Goal: Check status: Check status

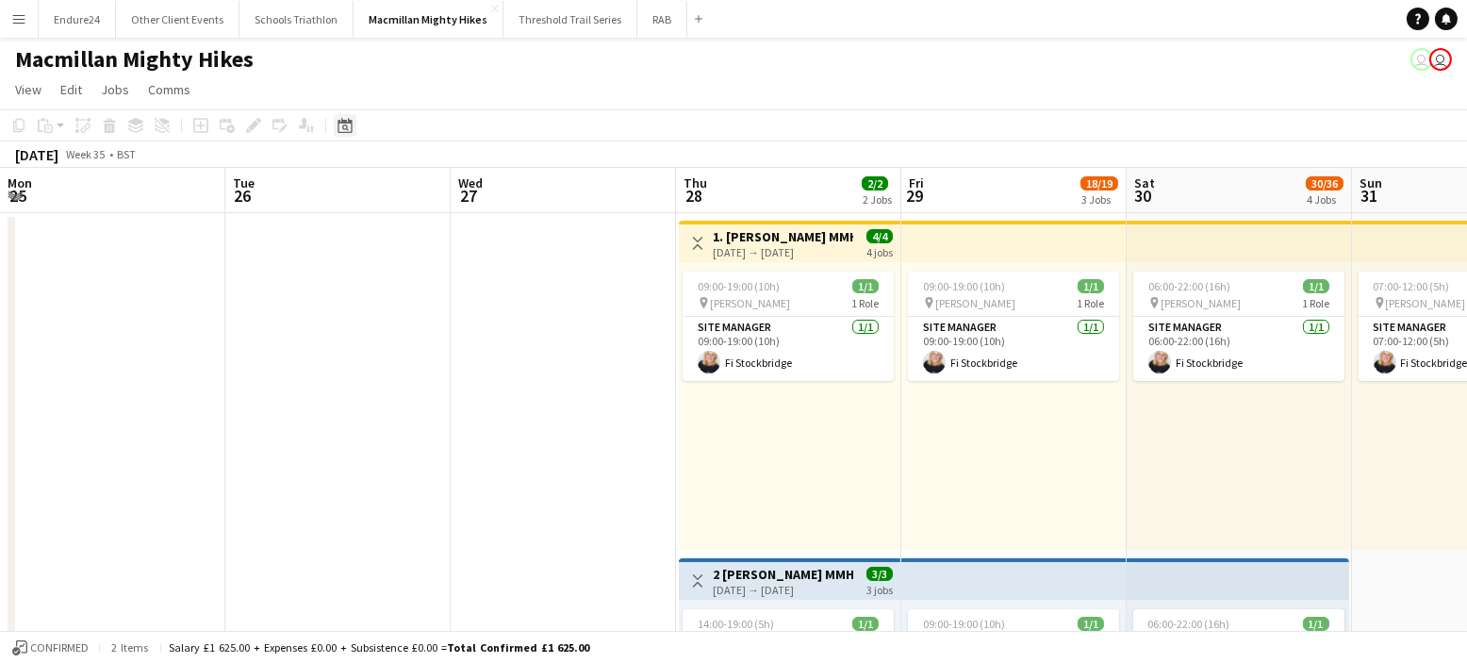
scroll to position [0, 491]
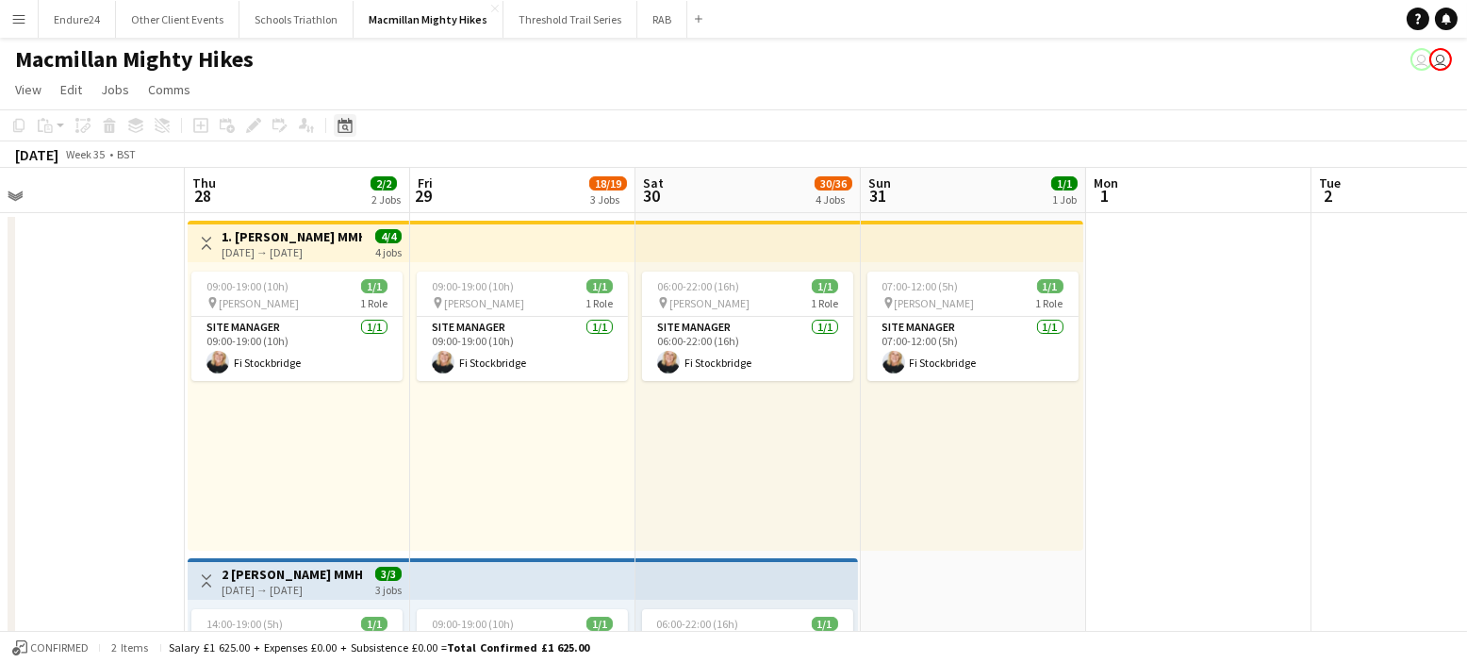
click at [337, 120] on icon at bounding box center [344, 125] width 14 height 15
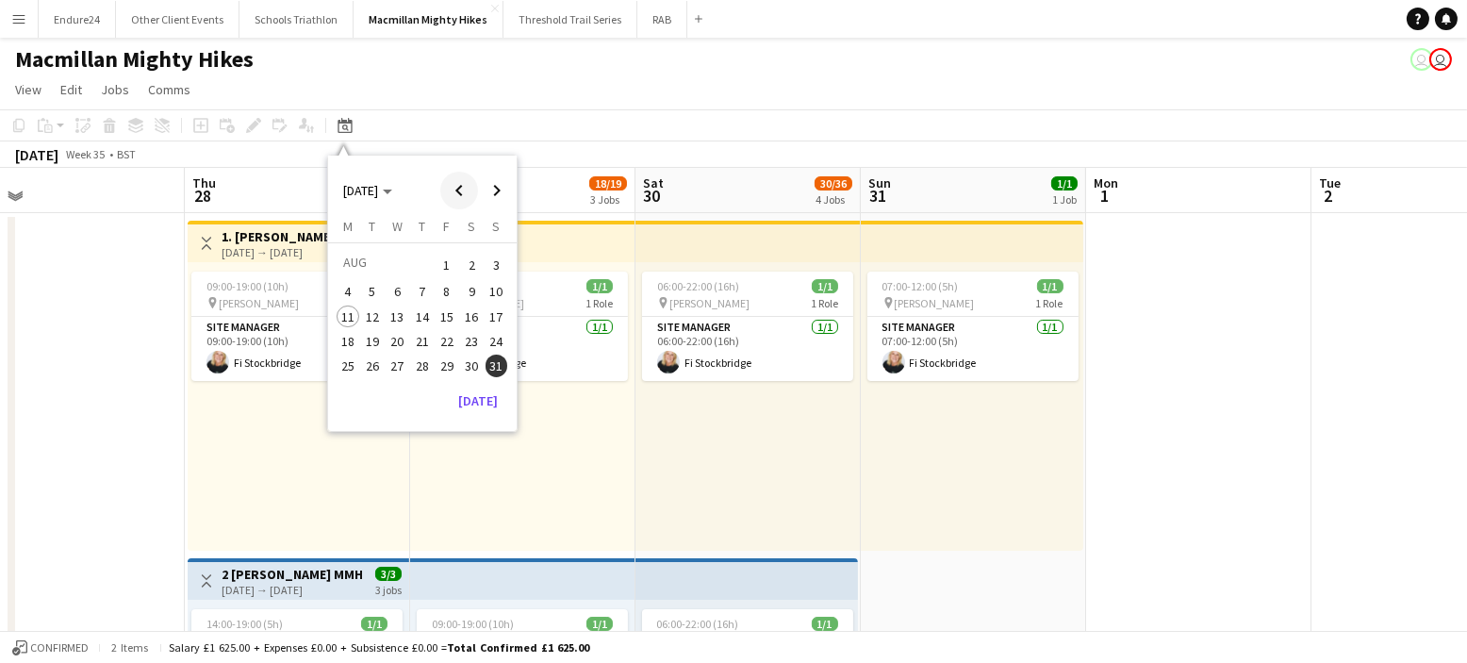
click at [464, 201] on span "Previous month" at bounding box center [459, 191] width 38 height 38
click at [464, 199] on span "Previous month" at bounding box center [459, 191] width 38 height 38
click at [474, 375] on span "31" at bounding box center [471, 365] width 23 height 23
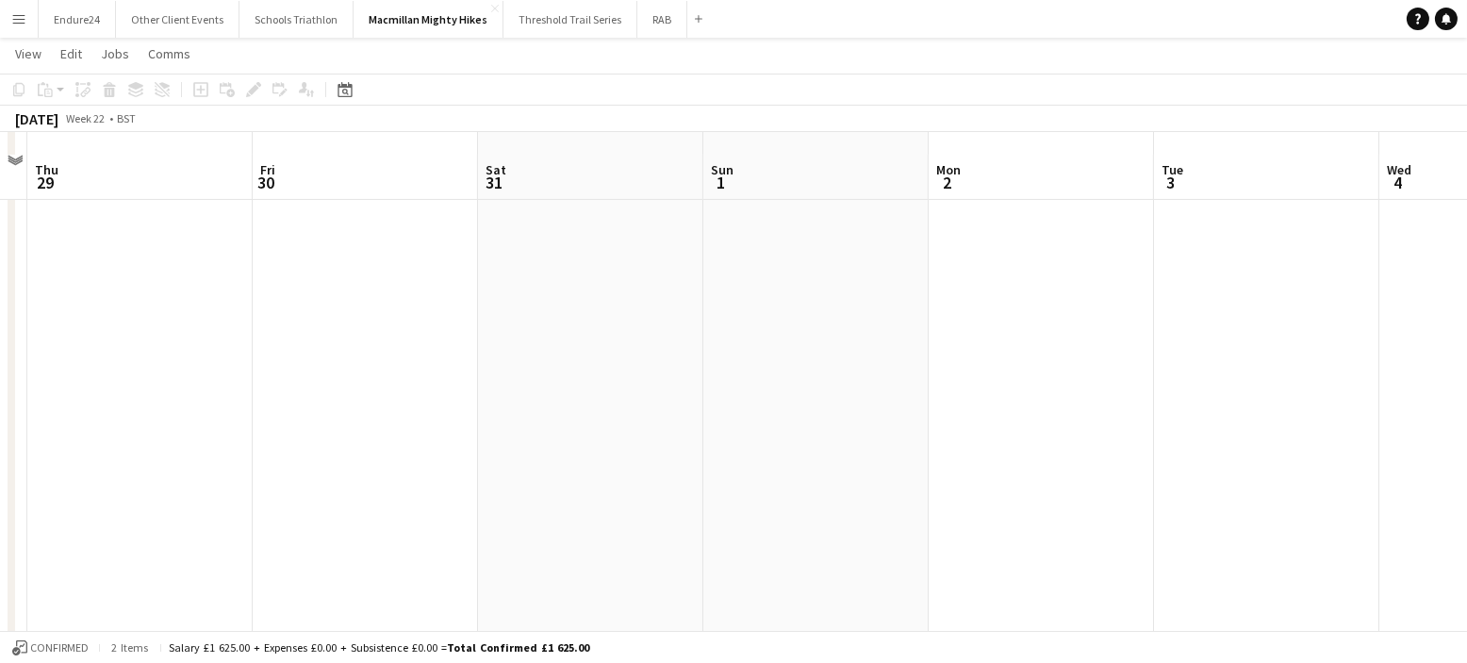
scroll to position [1177, 0]
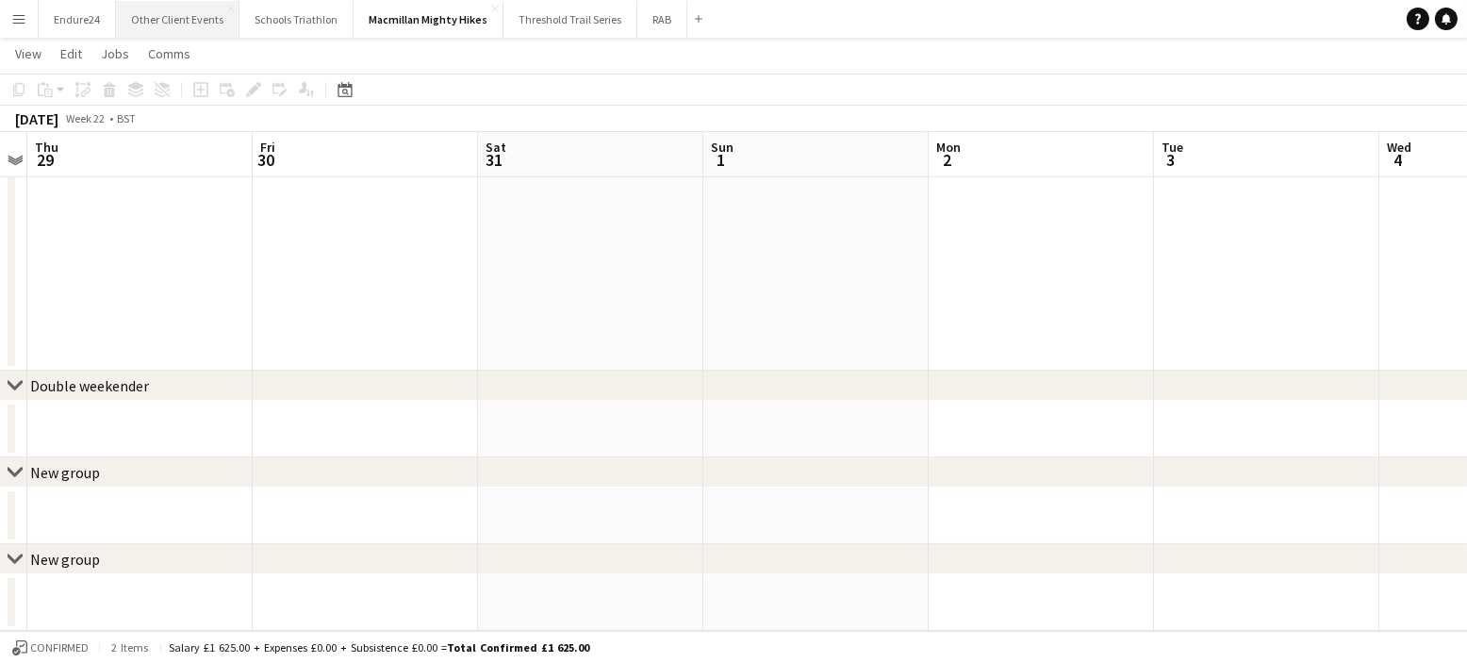
click at [190, 19] on button "Other Client Events Close" at bounding box center [177, 19] width 123 height 37
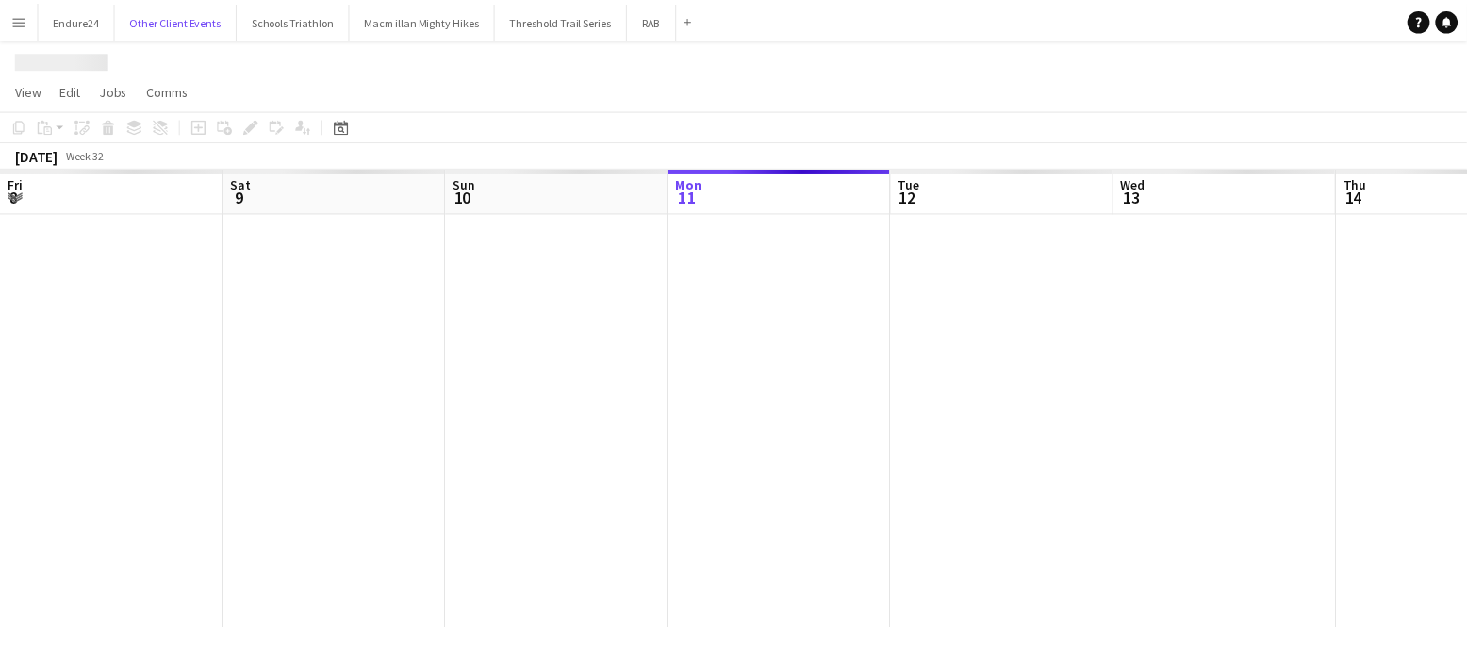
scroll to position [0, 450]
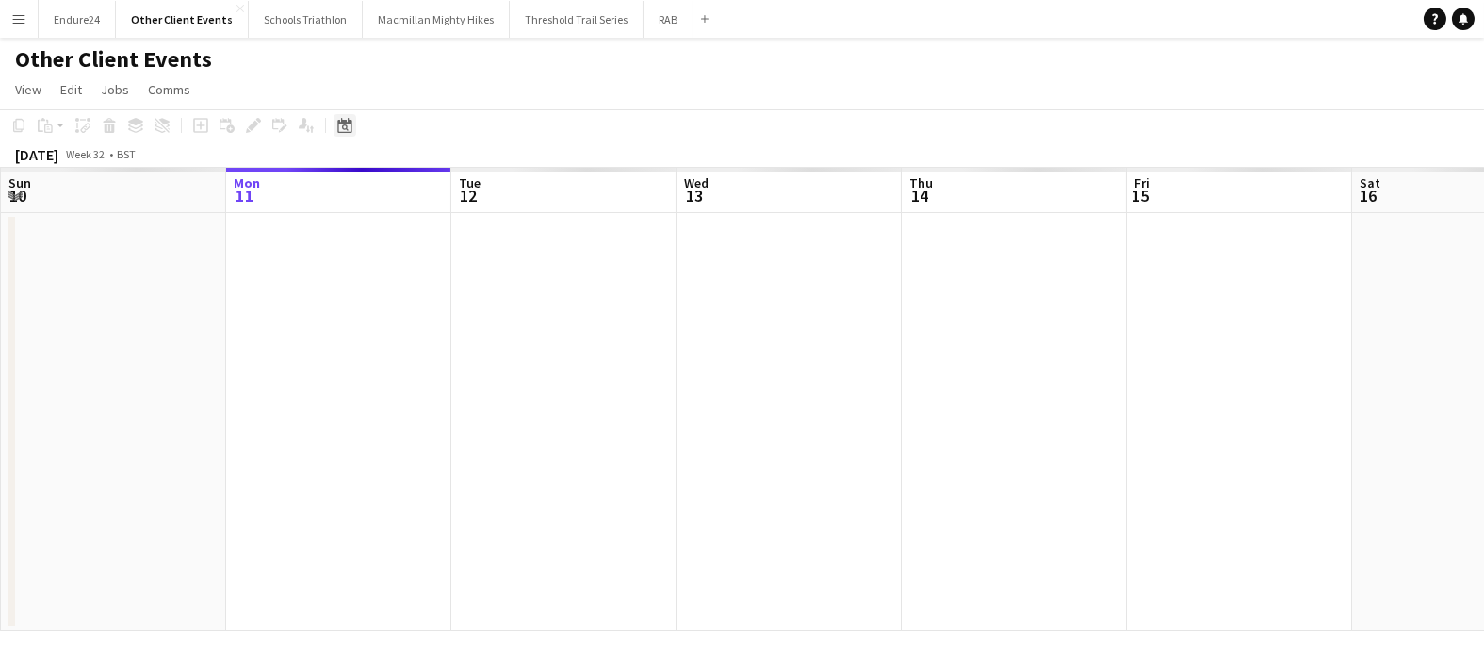
click at [340, 122] on icon at bounding box center [344, 125] width 14 height 15
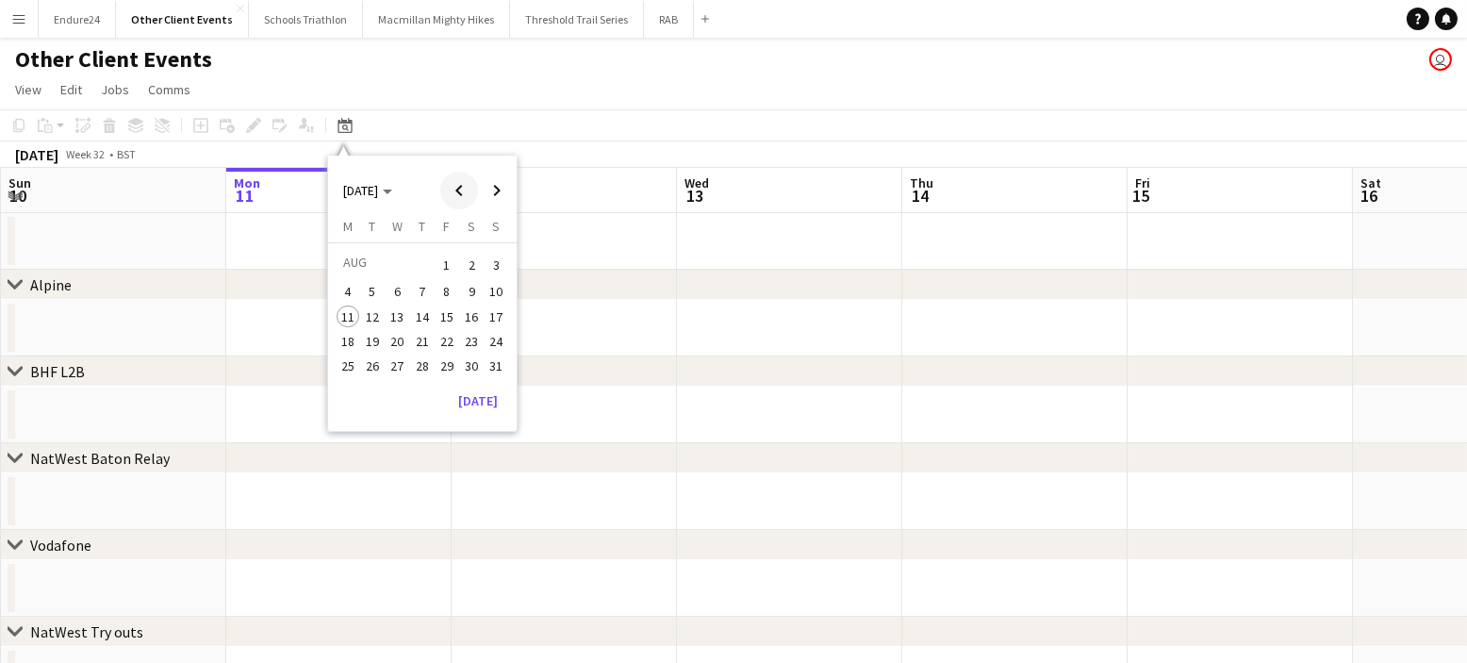
click at [457, 188] on span "Previous month" at bounding box center [459, 191] width 38 height 38
click at [462, 366] on span "31" at bounding box center [471, 365] width 23 height 23
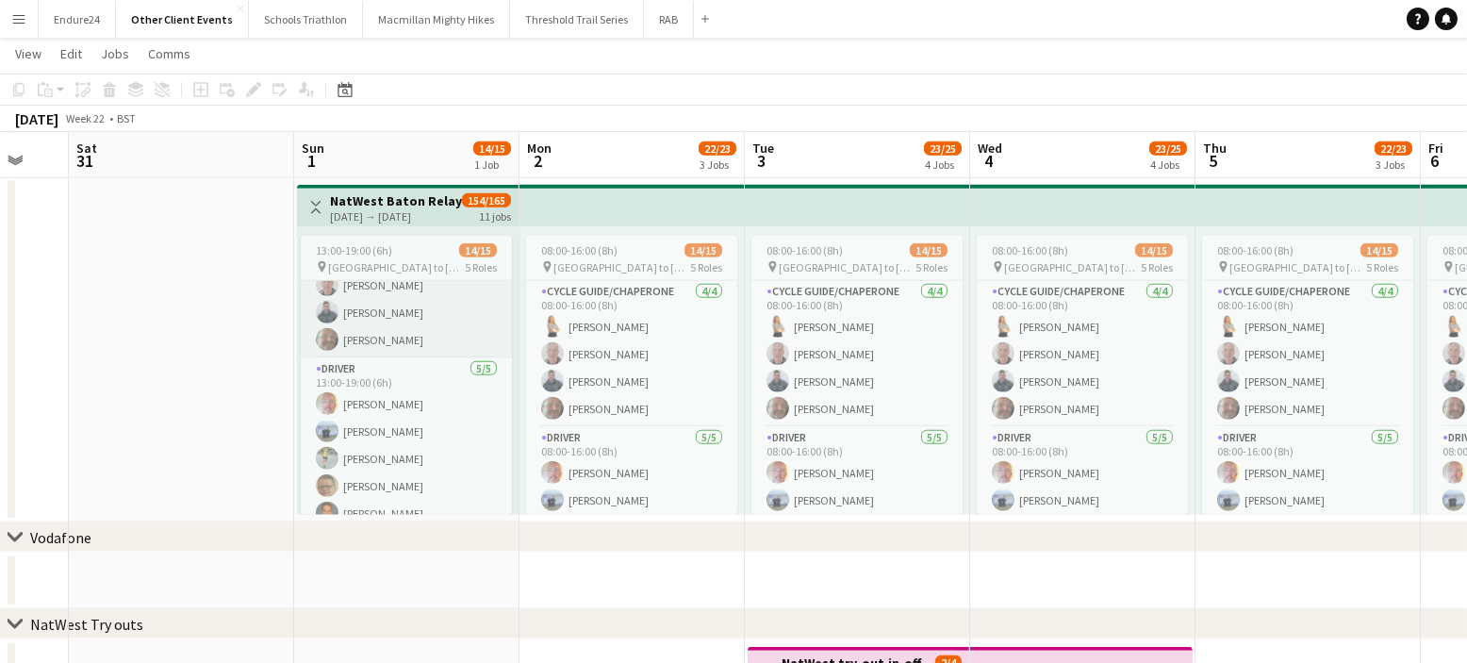
scroll to position [71, 0]
